Goal: Task Accomplishment & Management: Manage account settings

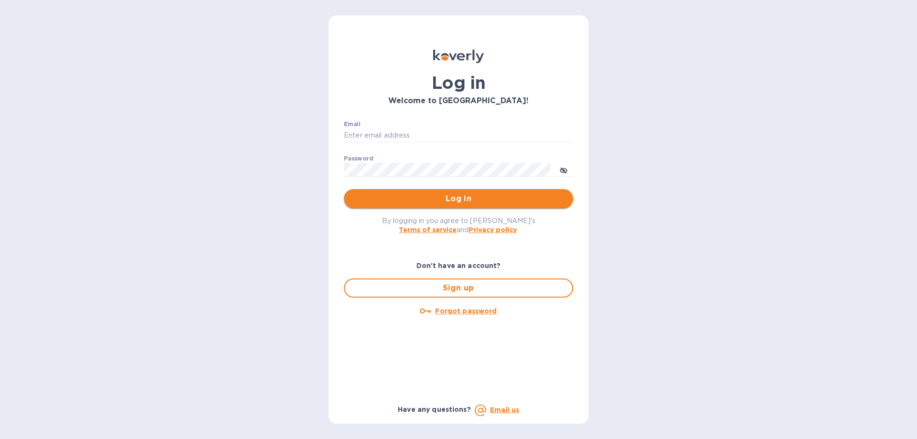
type input "jonathan@thompsontraders.com"
click at [389, 195] on span "Log in" at bounding box center [458, 198] width 214 height 11
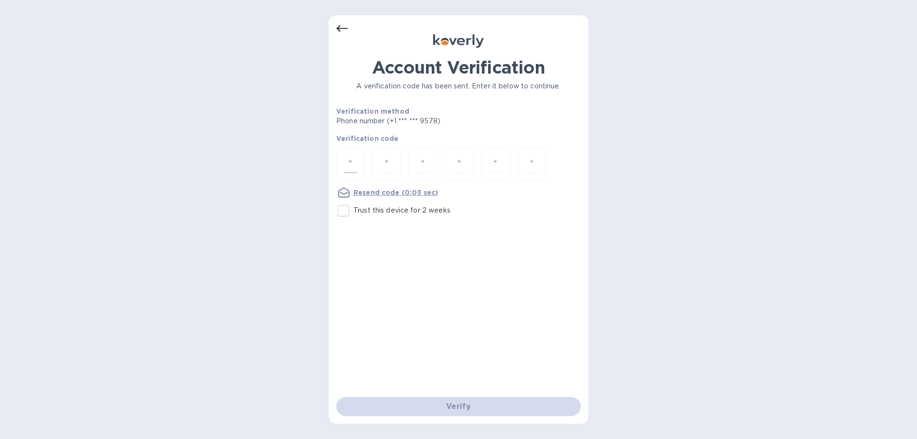
click at [344, 165] on div at bounding box center [350, 164] width 29 height 34
type input "6"
type input "1"
type input "8"
type input "2"
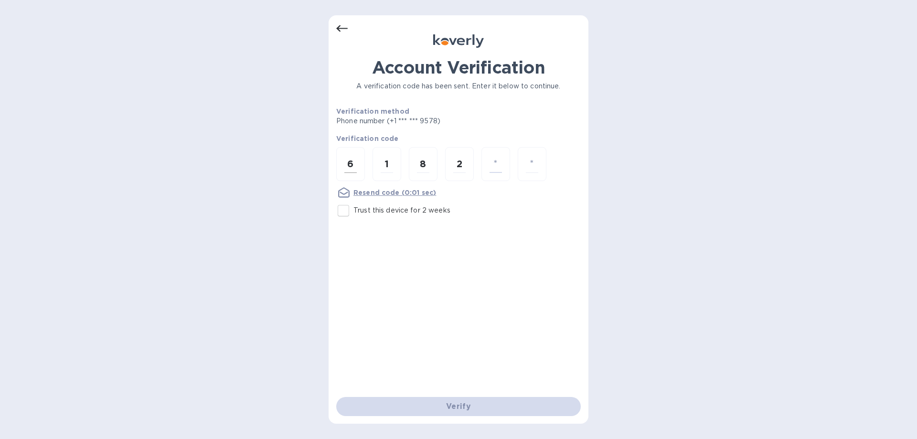
type input "6"
type input "1"
